Goal: Information Seeking & Learning: Get advice/opinions

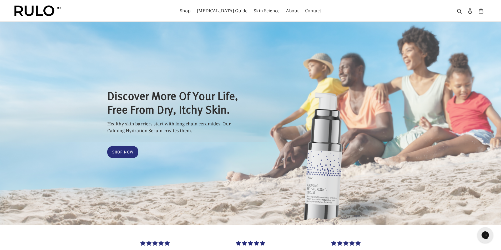
select select "most-helpful"
click at [302, 15] on link "Contact" at bounding box center [312, 11] width 21 height 8
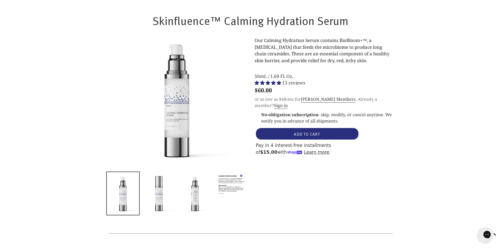
scroll to position [317, 0]
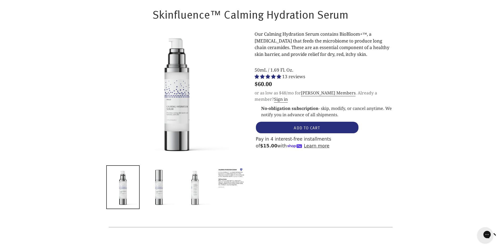
click at [181, 192] on link at bounding box center [194, 188] width 33 height 44
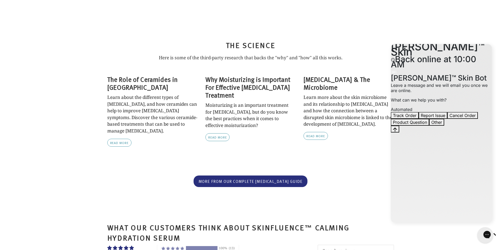
scroll to position [1347, 0]
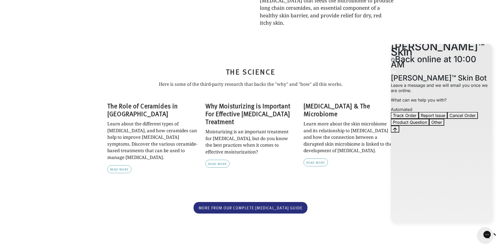
scroll to position [1281, 0]
